Goal: Task Accomplishment & Management: Use online tool/utility

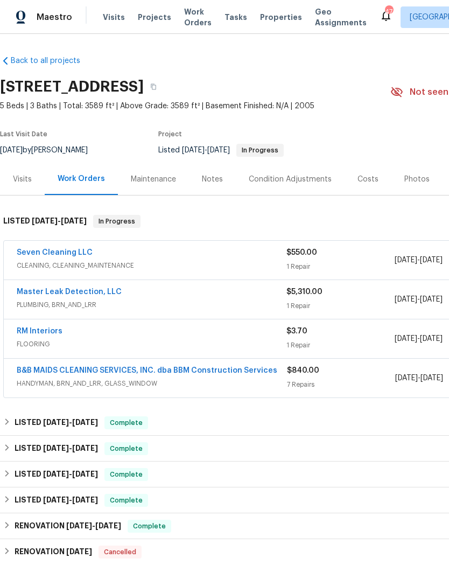
scroll to position [40, 0]
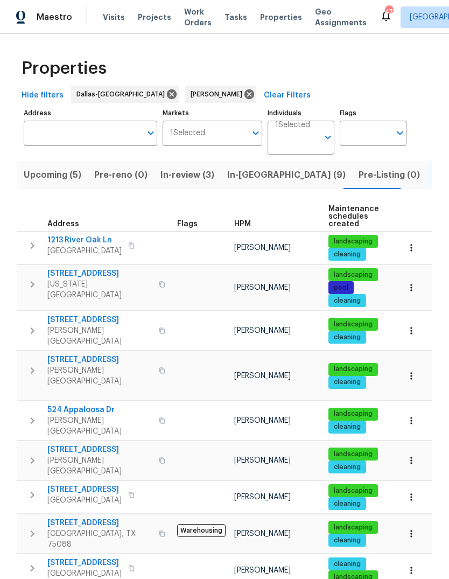
click at [247, 168] on span "In-[GEOGRAPHIC_DATA] (9)" at bounding box center [286, 174] width 118 height 15
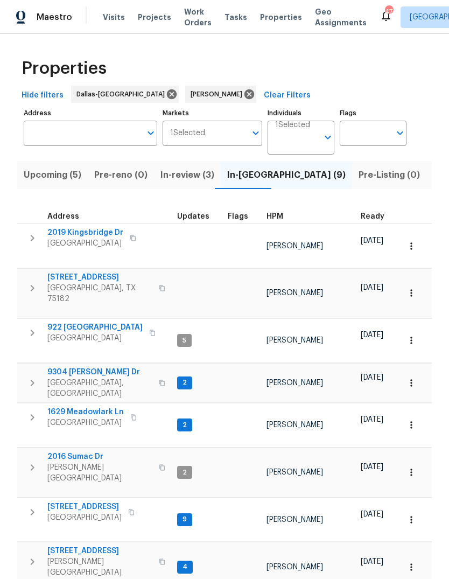
click at [409, 514] on icon "button" at bounding box center [411, 519] width 11 height 11
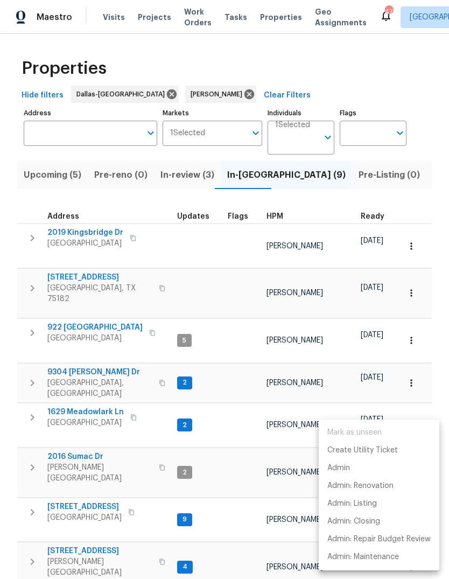
click at [70, 442] on div at bounding box center [224, 289] width 449 height 579
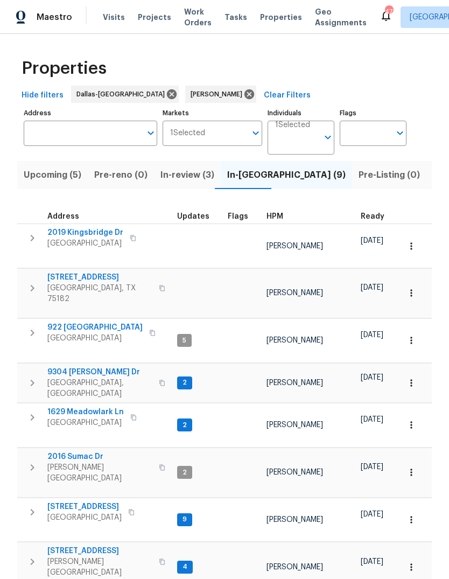
click at [74, 501] on span "[STREET_ADDRESS]" at bounding box center [84, 506] width 74 height 11
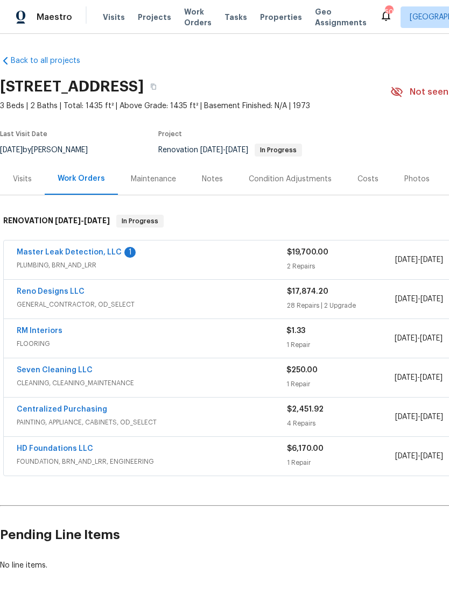
click at [80, 254] on link "Master Leak Detection, LLC" at bounding box center [69, 253] width 105 height 8
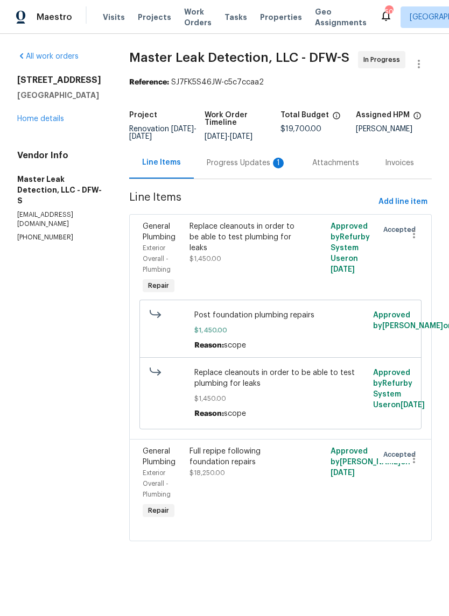
click at [236, 168] on div "Progress Updates 1" at bounding box center [247, 163] width 80 height 11
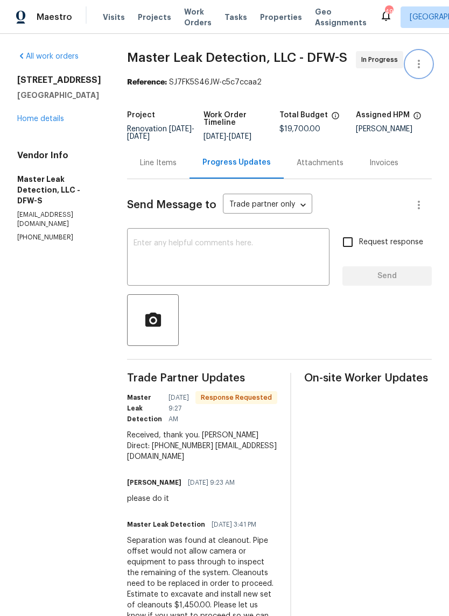
click at [419, 65] on icon "button" at bounding box center [419, 64] width 2 height 9
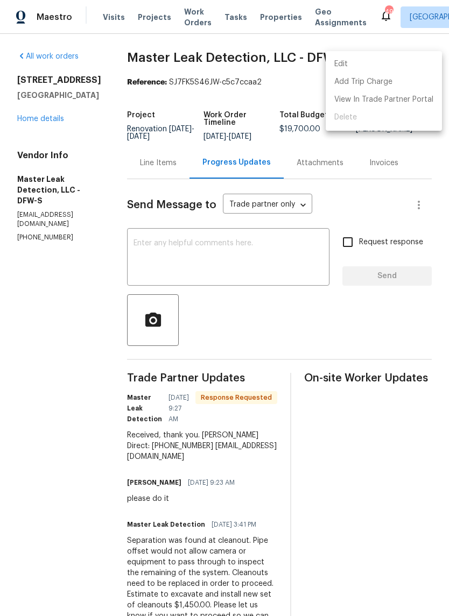
click at [52, 289] on div at bounding box center [224, 308] width 449 height 616
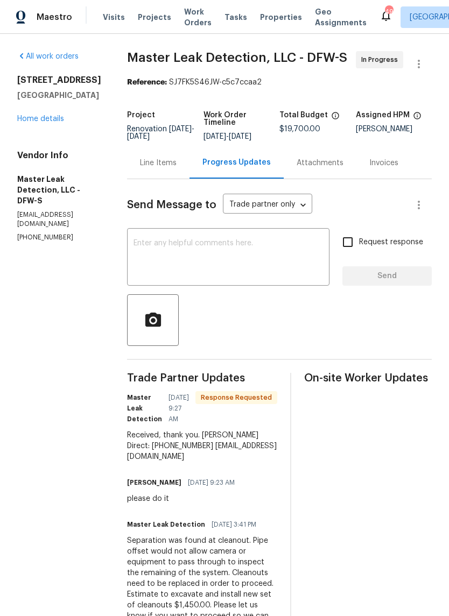
click at [36, 121] on link "Home details" at bounding box center [40, 119] width 47 height 8
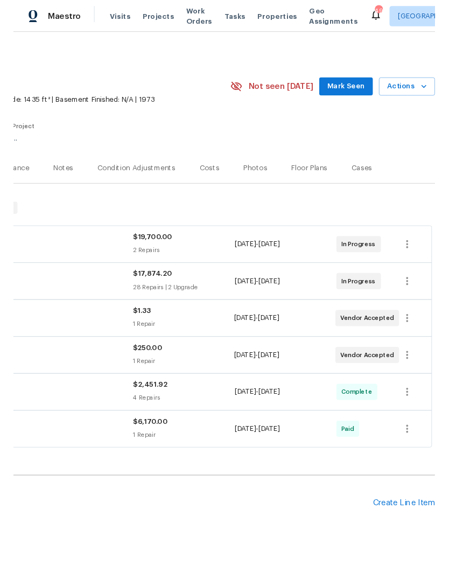
scroll to position [0, 159]
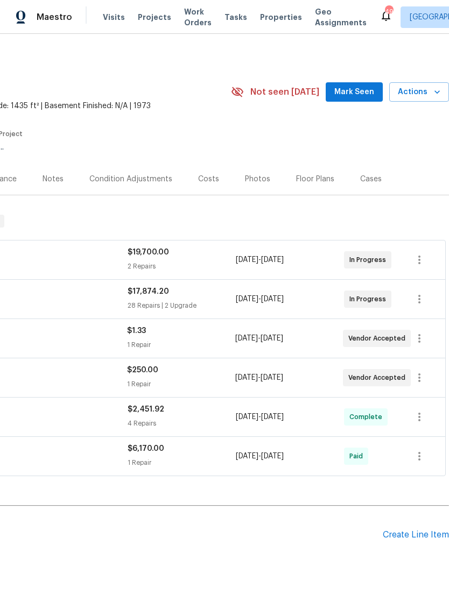
click at [416, 94] on span "Actions" at bounding box center [419, 92] width 43 height 13
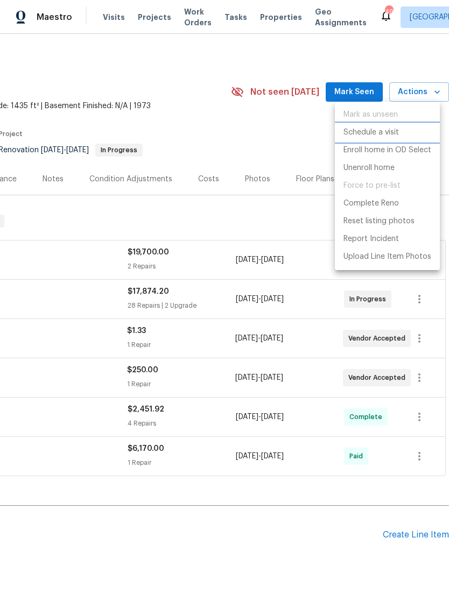
click at [349, 136] on p "Schedule a visit" at bounding box center [370, 132] width 55 height 11
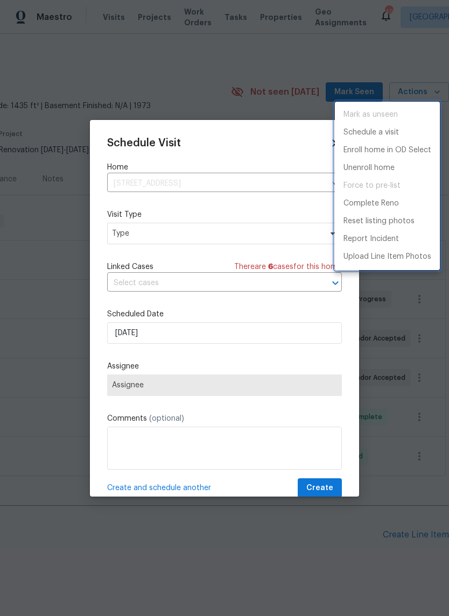
click at [122, 237] on div at bounding box center [224, 308] width 449 height 616
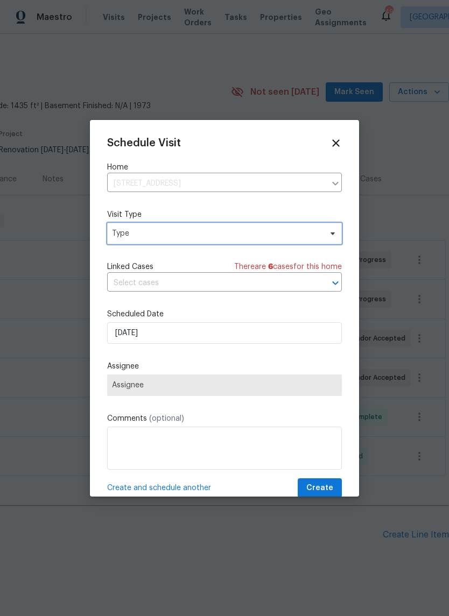
click at [121, 232] on span "Type" at bounding box center [216, 233] width 209 height 11
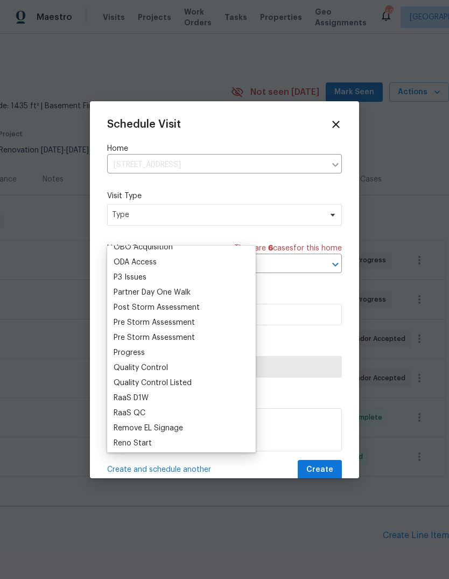
scroll to position [628, 0]
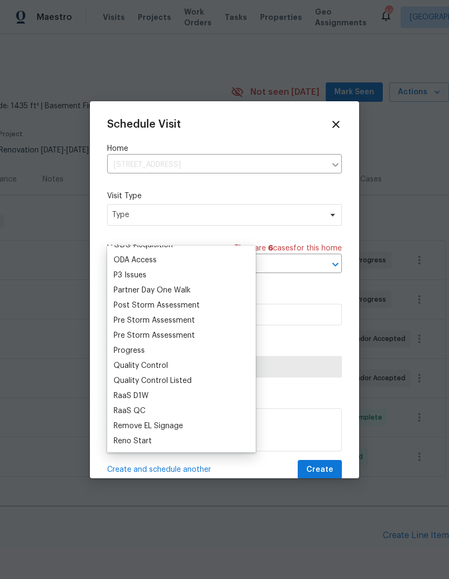
click at [122, 352] on div "Progress" at bounding box center [129, 350] width 31 height 11
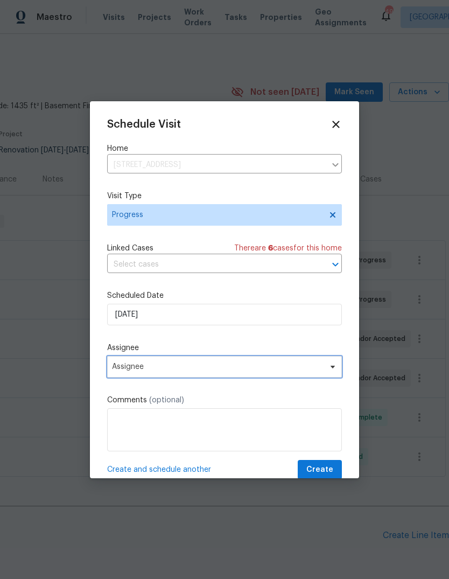
click at [121, 370] on span "Assignee" at bounding box center [217, 366] width 211 height 9
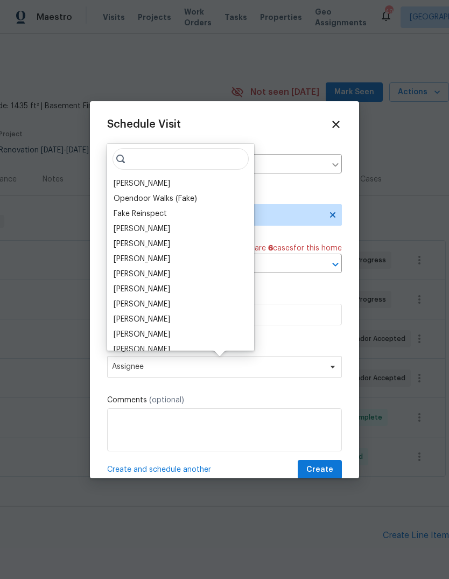
click at [120, 187] on div "[PERSON_NAME]" at bounding box center [142, 183] width 57 height 11
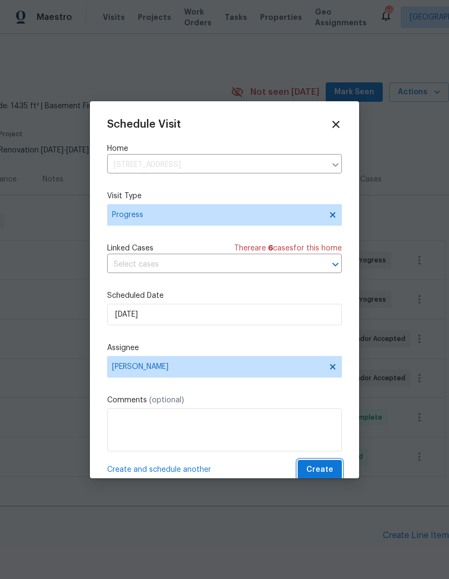
click at [314, 467] on span "Create" at bounding box center [319, 469] width 27 height 13
